Goal: Information Seeking & Learning: Understand process/instructions

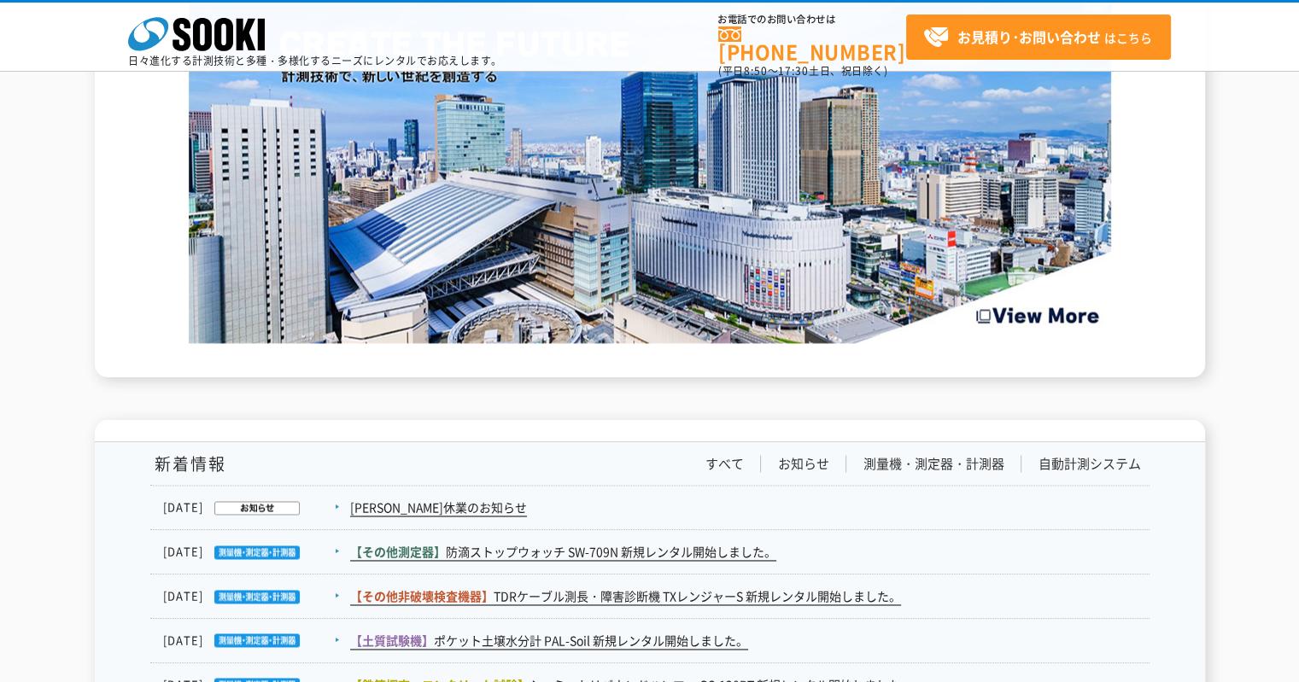
scroll to position [2732, 0]
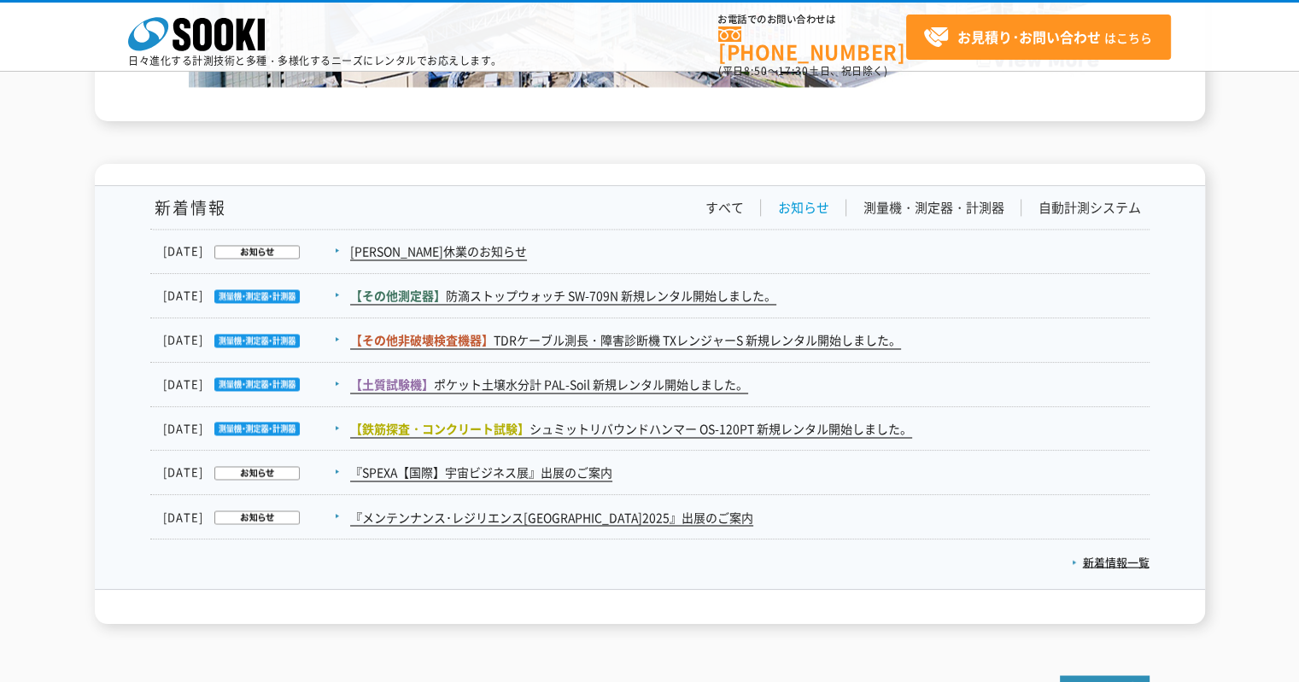
click at [804, 199] on link "お知らせ" at bounding box center [803, 208] width 51 height 18
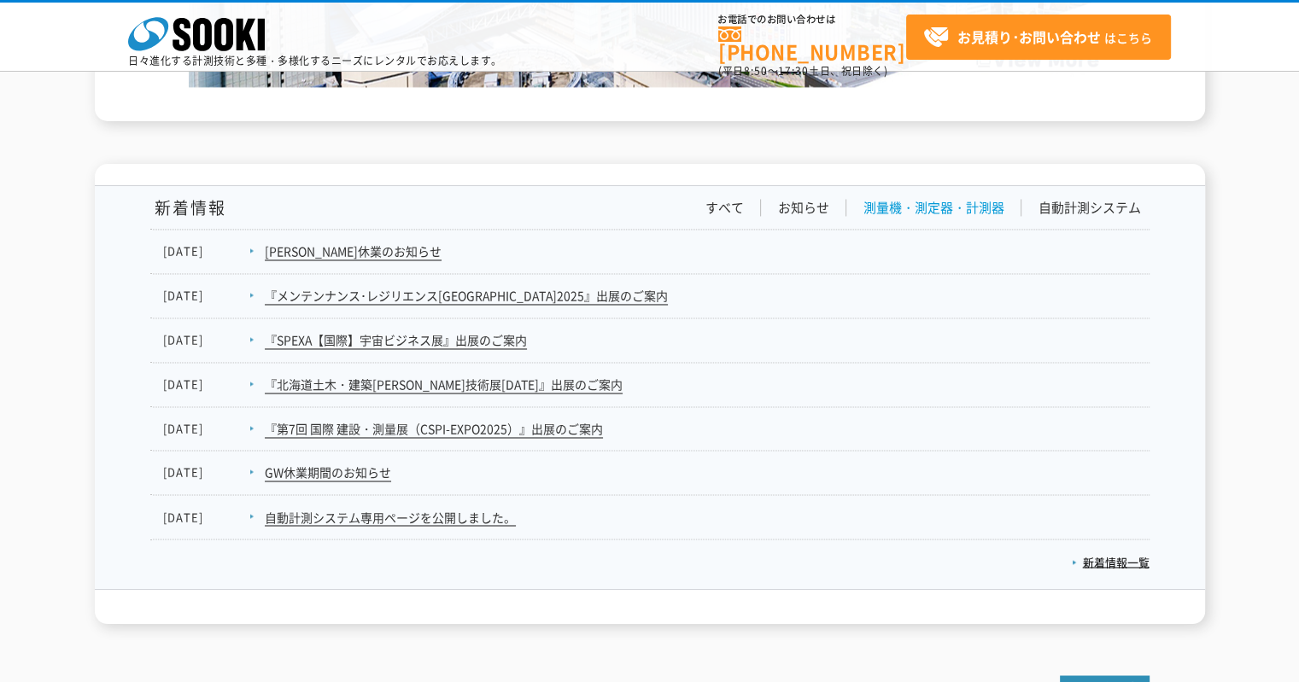
click at [896, 199] on link "測量機・測定器・計測器" at bounding box center [933, 208] width 141 height 18
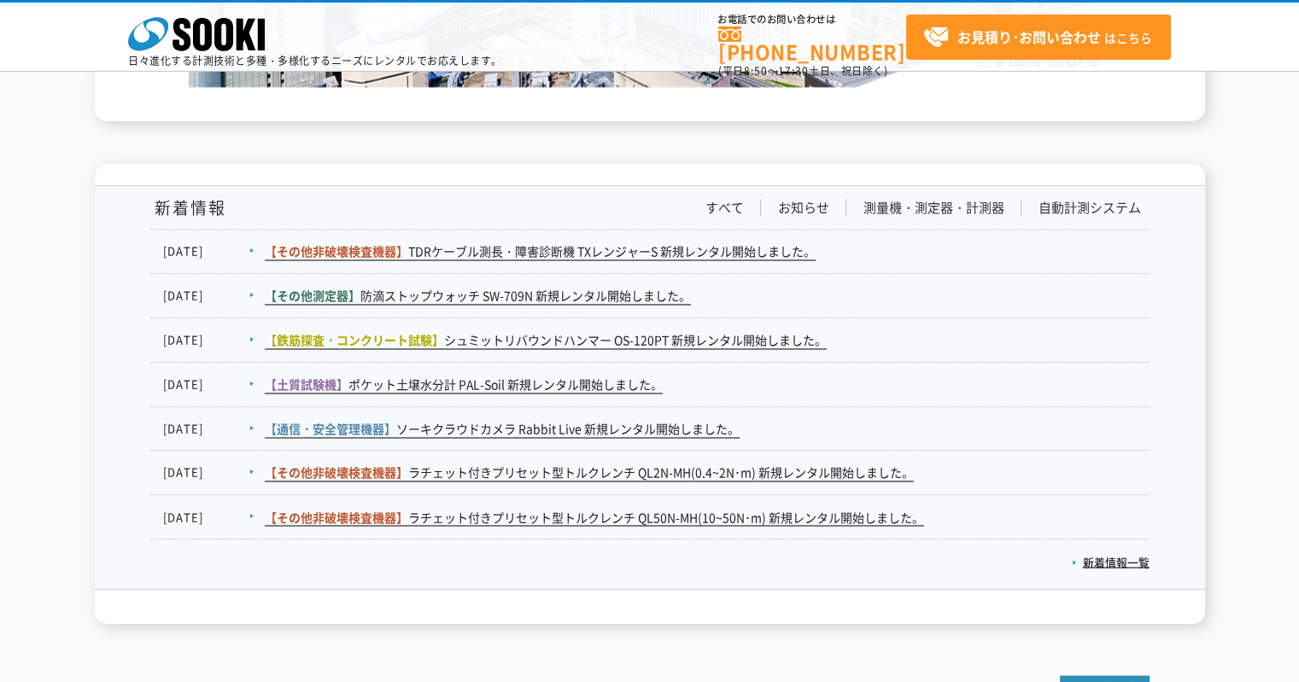
click at [1106, 199] on div "新着情報 すべて お知らせ 測量機・測定器・計測器 自動計測システム" at bounding box center [649, 215] width 999 height 32
click at [1106, 199] on link "自動計測システム" at bounding box center [1089, 208] width 102 height 18
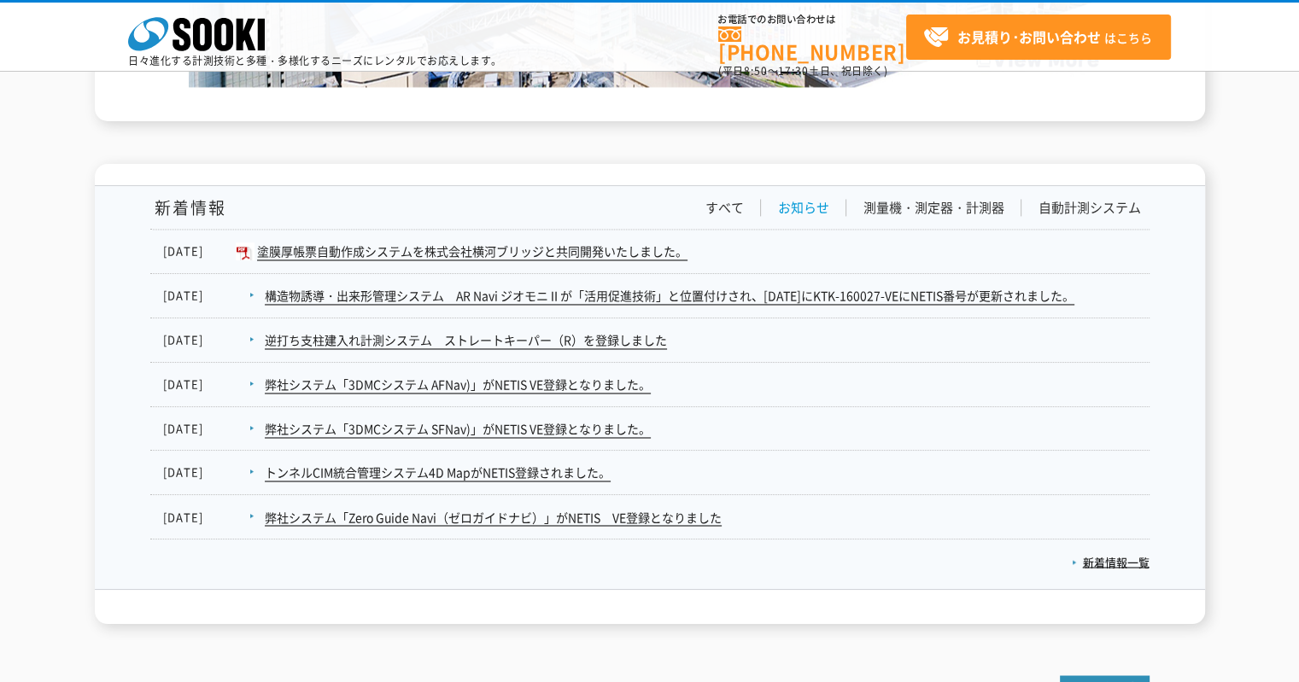
click at [789, 199] on link "お知らせ" at bounding box center [803, 208] width 51 height 18
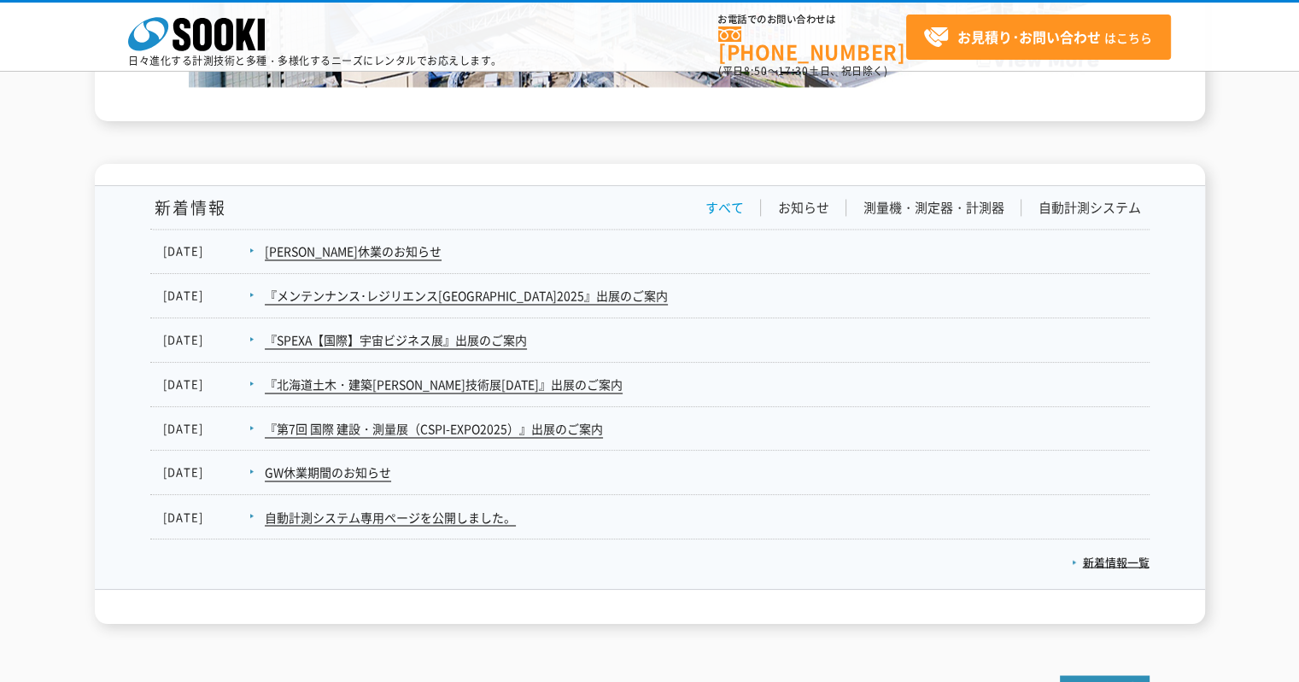
click at [733, 199] on link "すべて" at bounding box center [724, 208] width 38 height 18
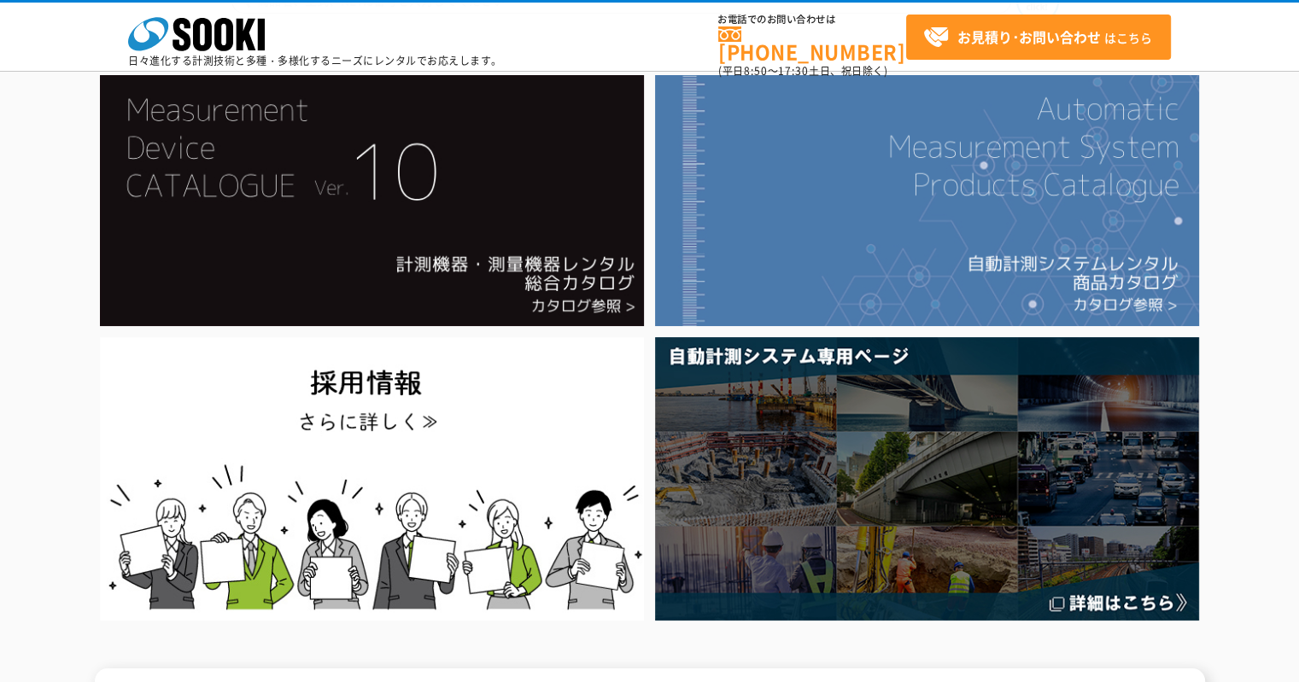
scroll to position [0, 0]
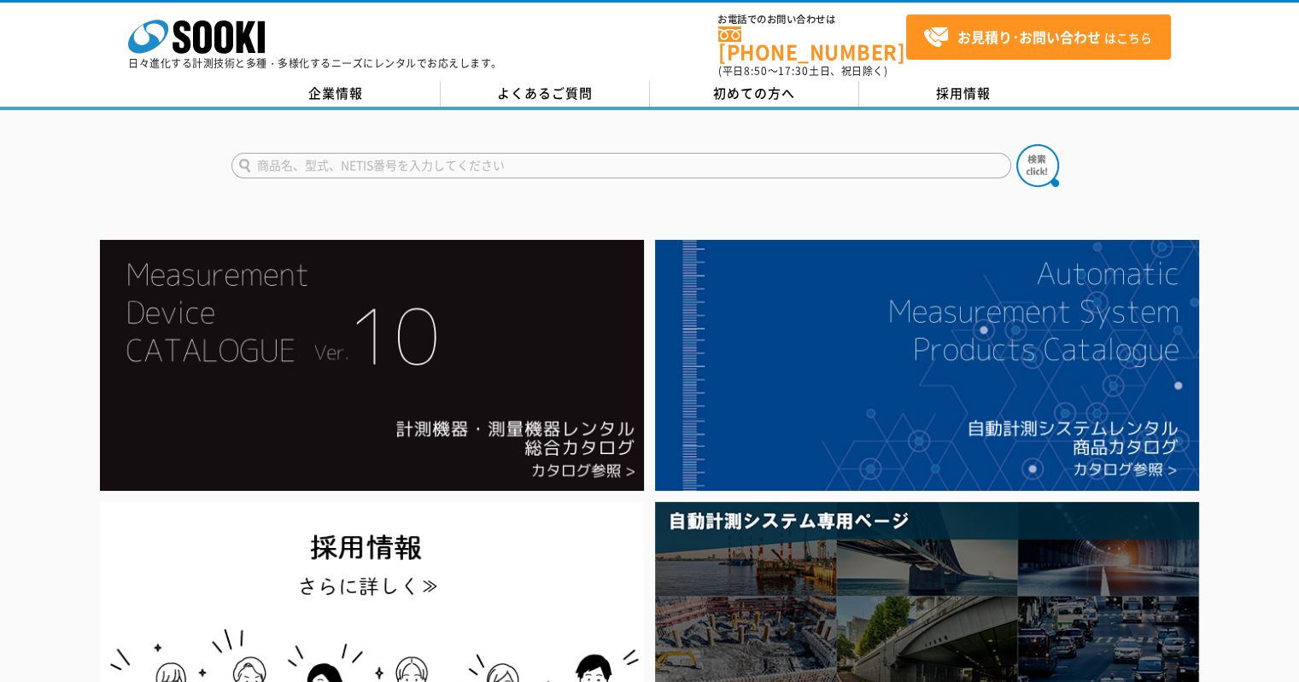
click at [721, 67] on div "株式会社 ソーキ spMenu 日々進化する計測技術と多種・多様化するニーズにレンタルでお応えします。 お電話でのお問い合わせは 0120-856-990 (…" at bounding box center [649, 55] width 1299 height 110
click at [721, 84] on span "初めての方へ" at bounding box center [754, 93] width 82 height 19
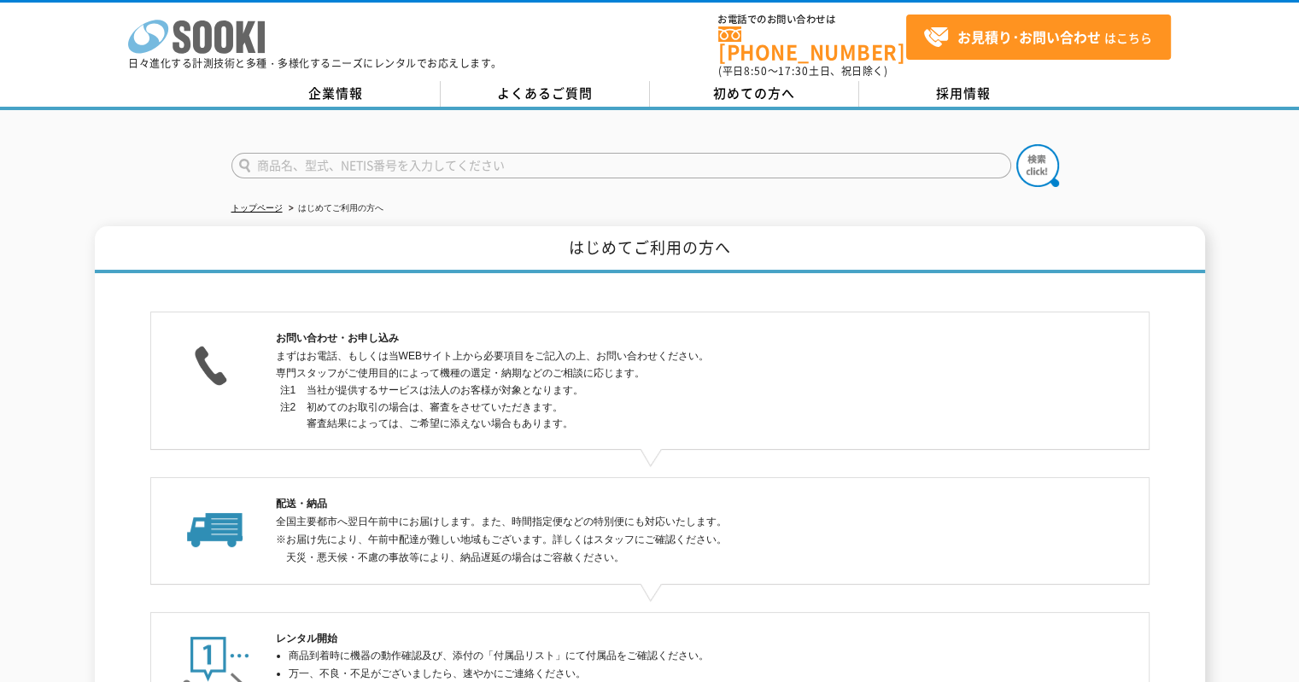
click at [237, 28] on polygon at bounding box center [246, 37] width 20 height 32
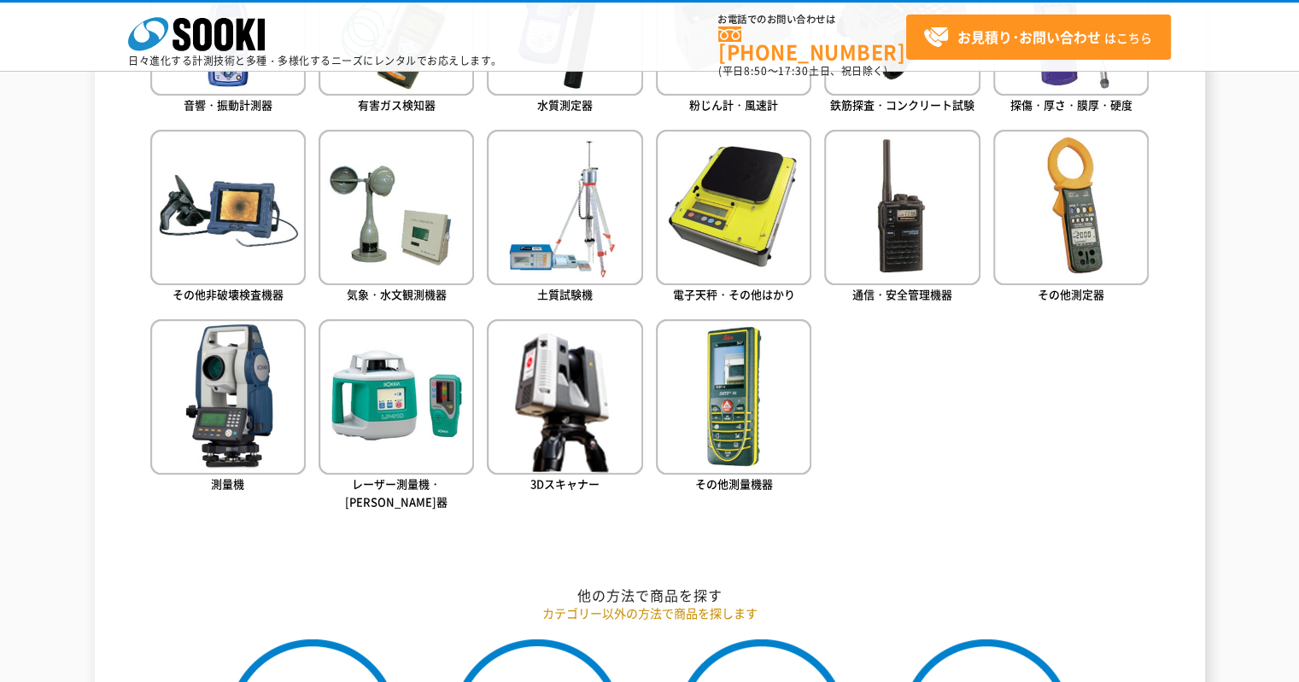
scroll to position [1622, 0]
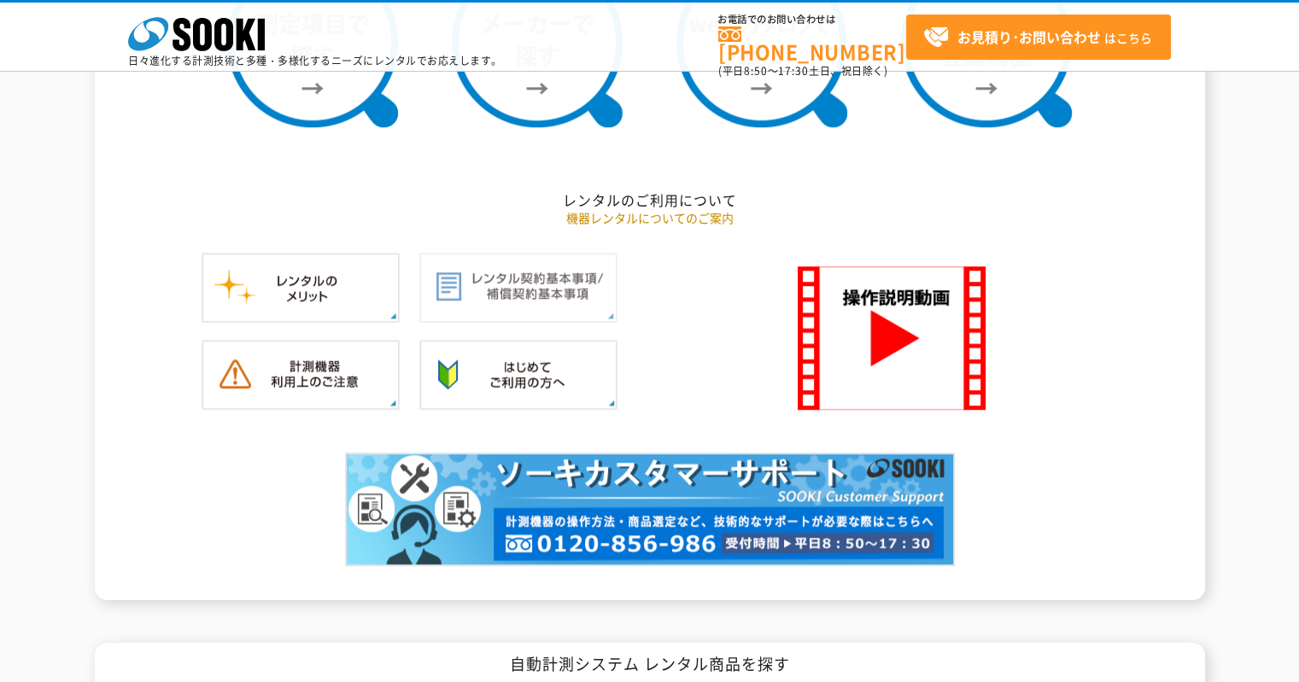
click at [524, 260] on img at bounding box center [518, 288] width 198 height 70
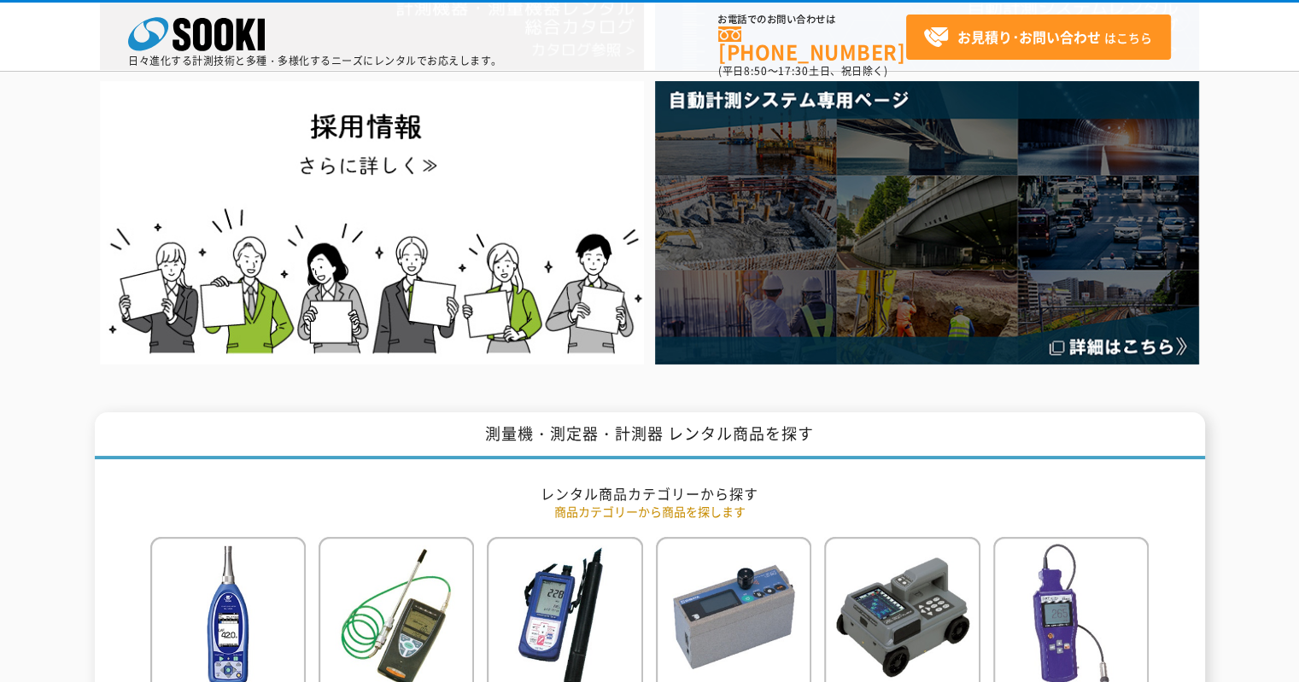
scroll to position [0, 0]
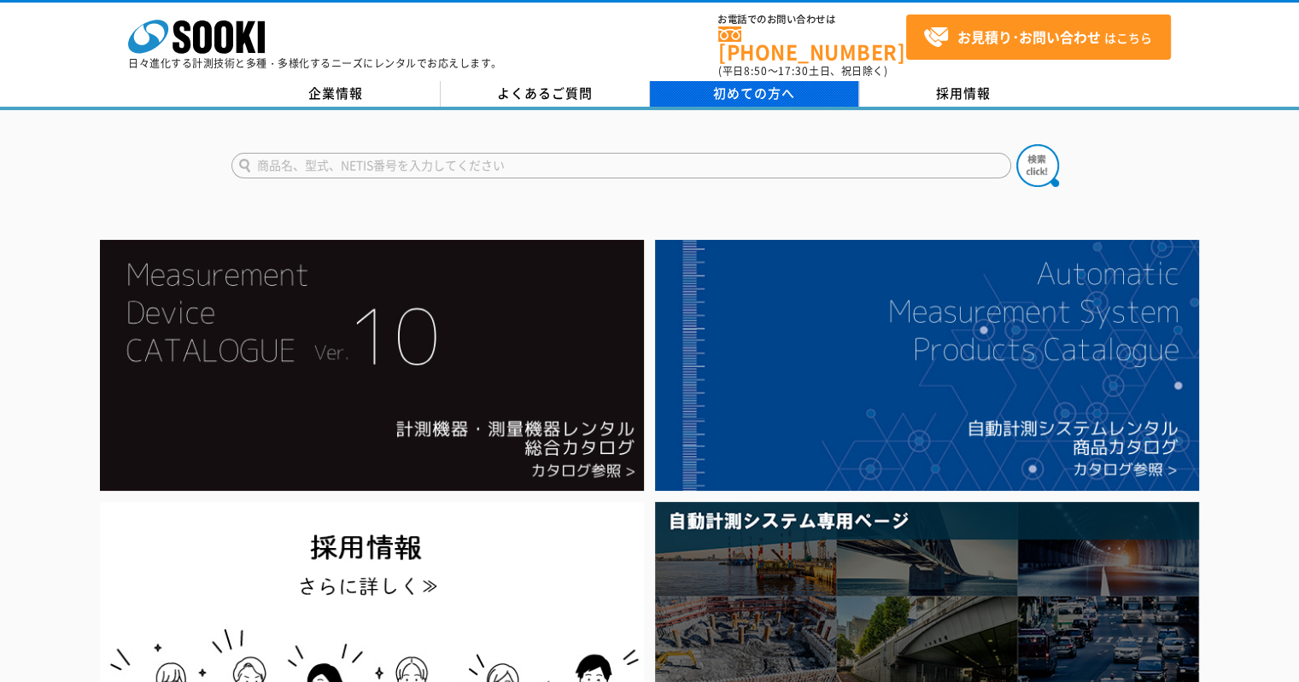
click at [748, 85] on span "初めての方へ" at bounding box center [754, 93] width 82 height 19
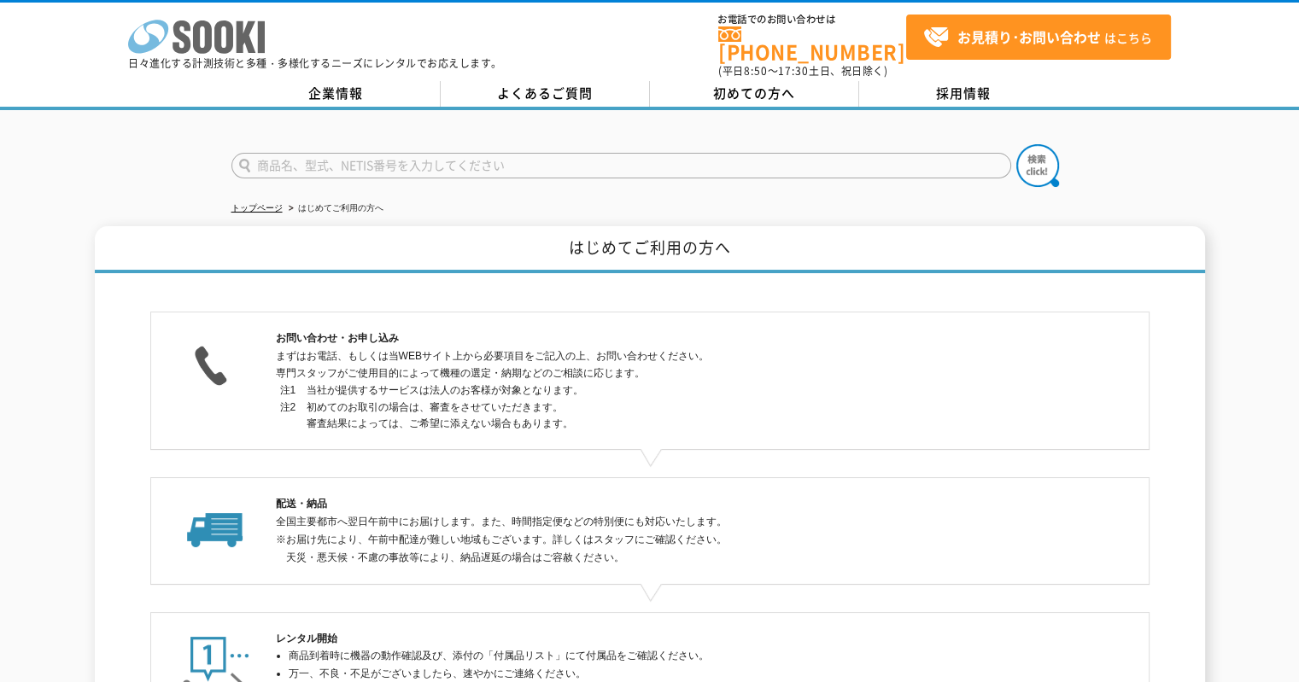
click at [201, 34] on icon "株式会社 ソーキ" at bounding box center [196, 37] width 137 height 34
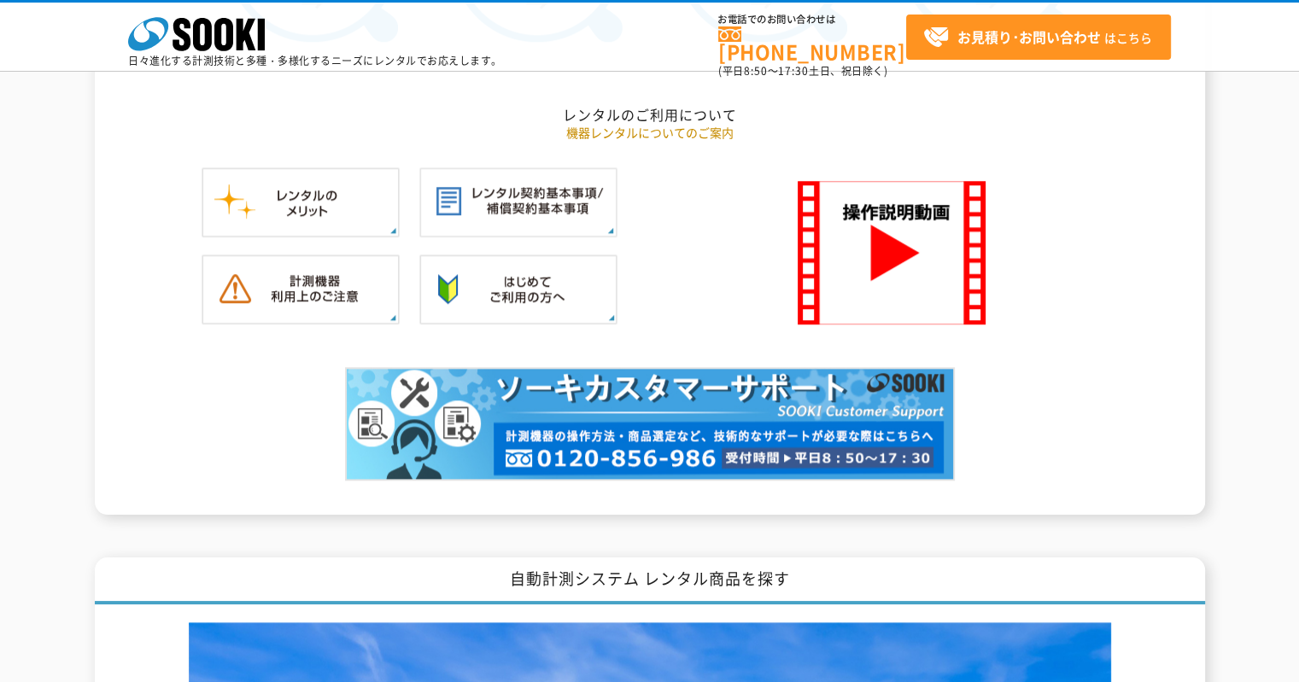
scroll to position [1622, 0]
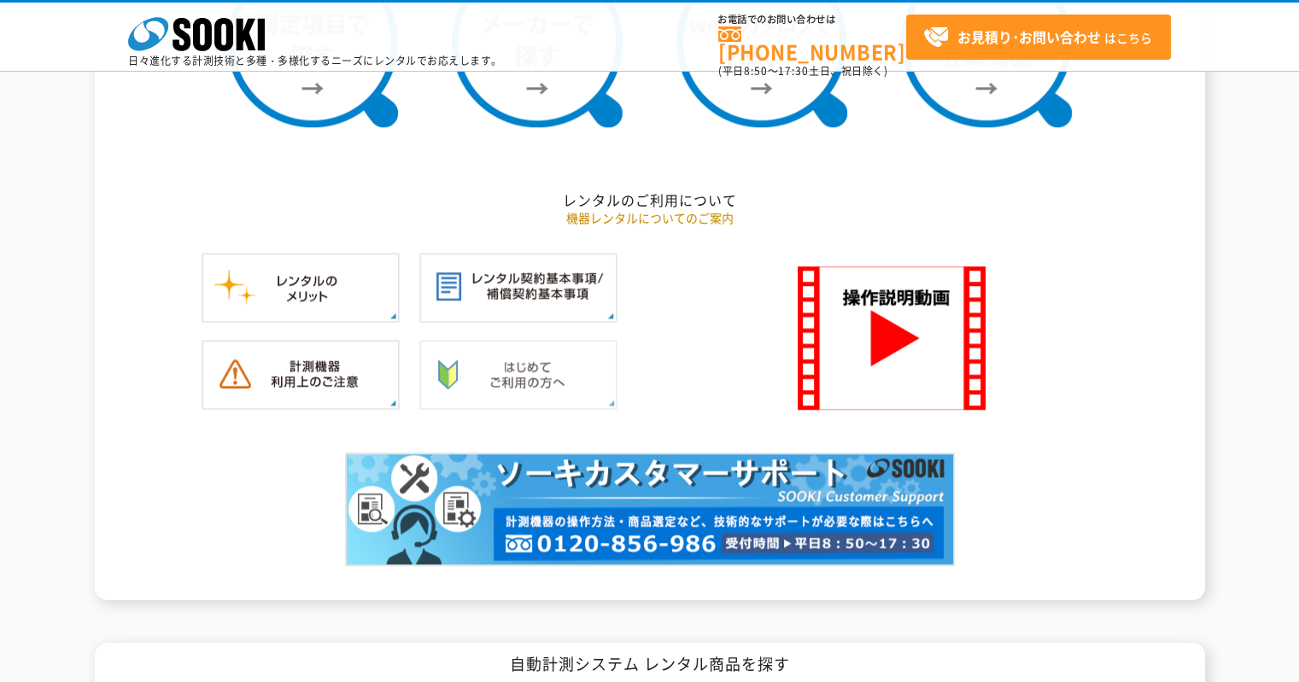
click at [511, 355] on img at bounding box center [518, 375] width 198 height 70
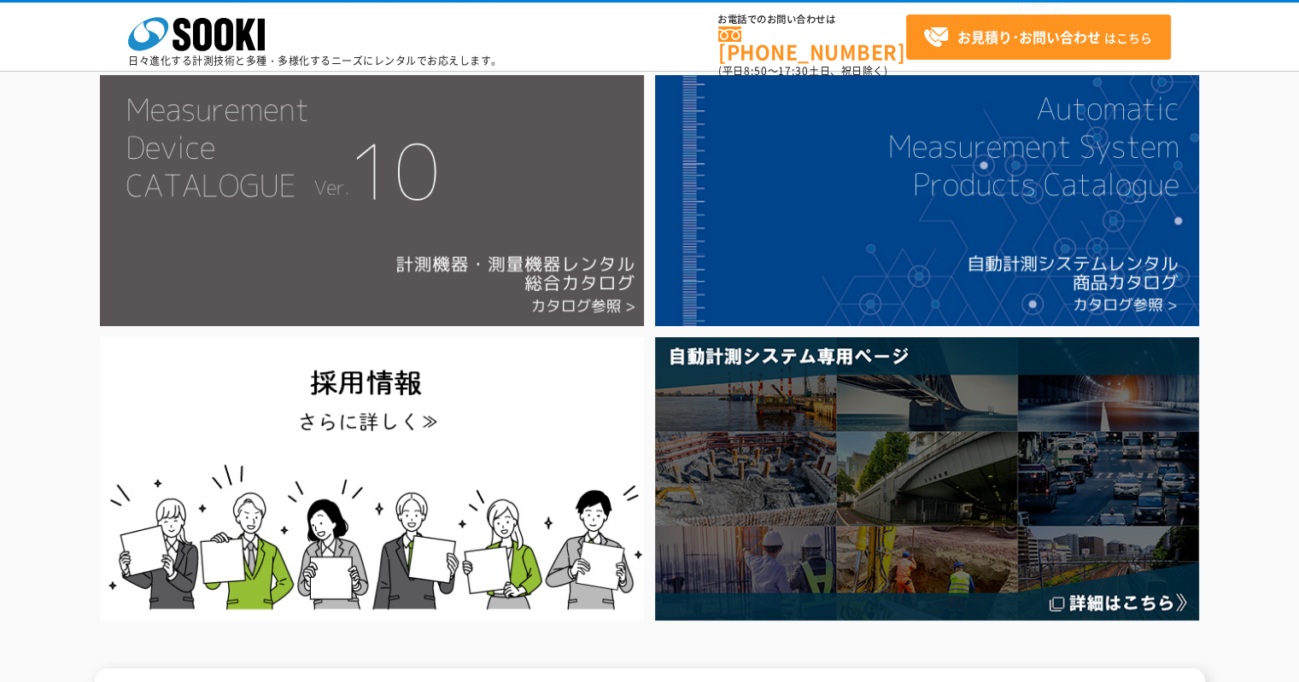
scroll to position [0, 0]
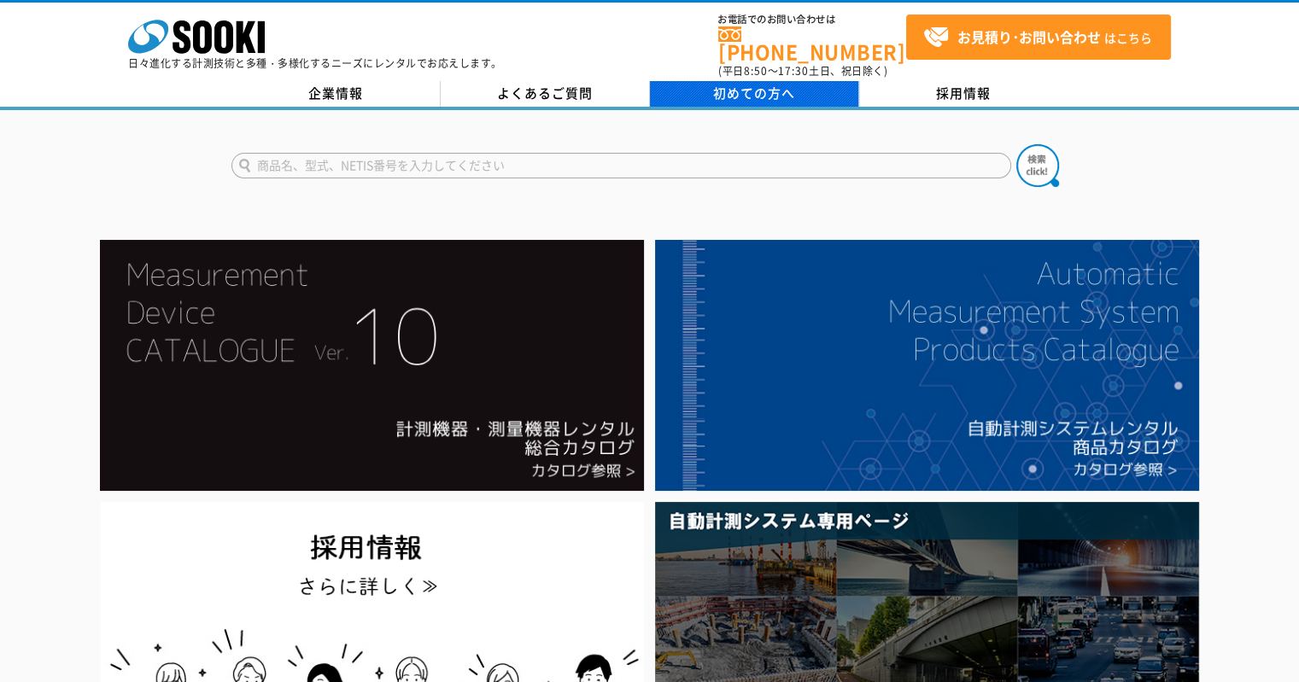
click at [739, 84] on span "初めての方へ" at bounding box center [754, 93] width 82 height 19
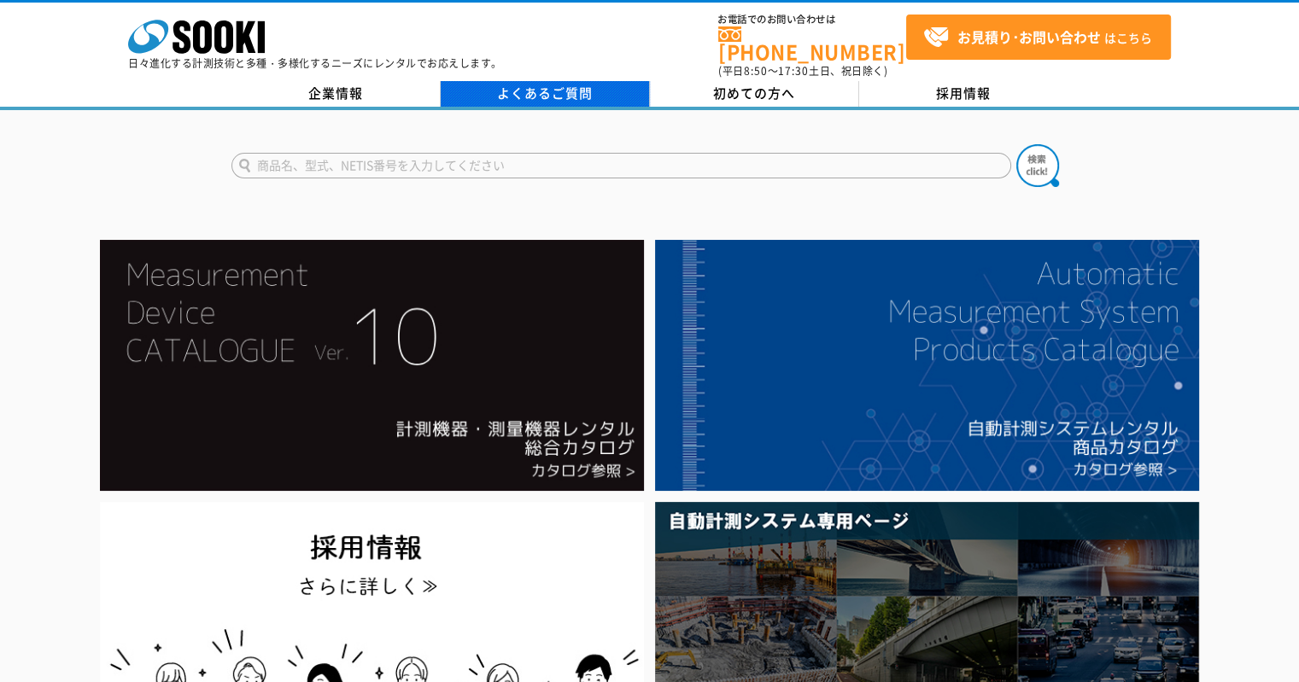
click at [528, 81] on link "よくあるご質問" at bounding box center [545, 94] width 209 height 26
